Goal: Information Seeking & Learning: Learn about a topic

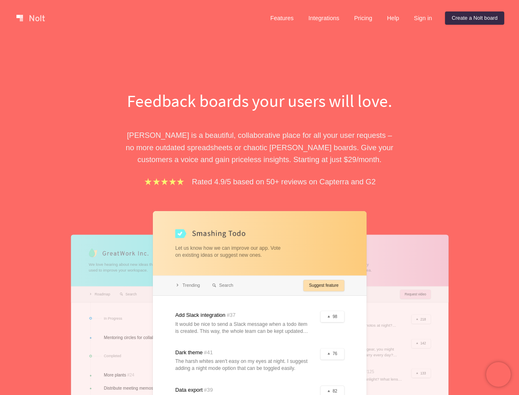
click at [259, 197] on div "Feedback boards your users will love. [PERSON_NAME] is a beautiful, collaborati…" at bounding box center [260, 295] width 284 height 413
click at [30, 18] on link at bounding box center [30, 18] width 35 height 13
click at [282, 18] on link "Features" at bounding box center [282, 18] width 37 height 13
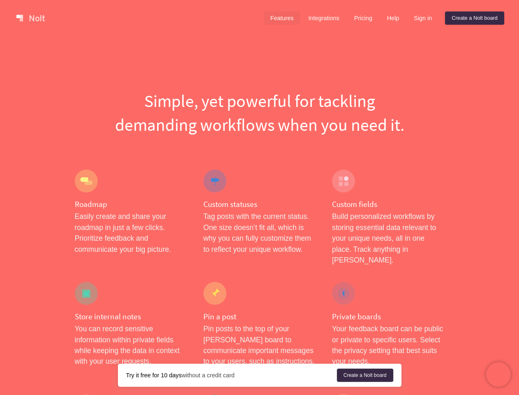
click at [323, 18] on link "Integrations" at bounding box center [324, 18] width 44 height 13
